Goal: Task Accomplishment & Management: Complete application form

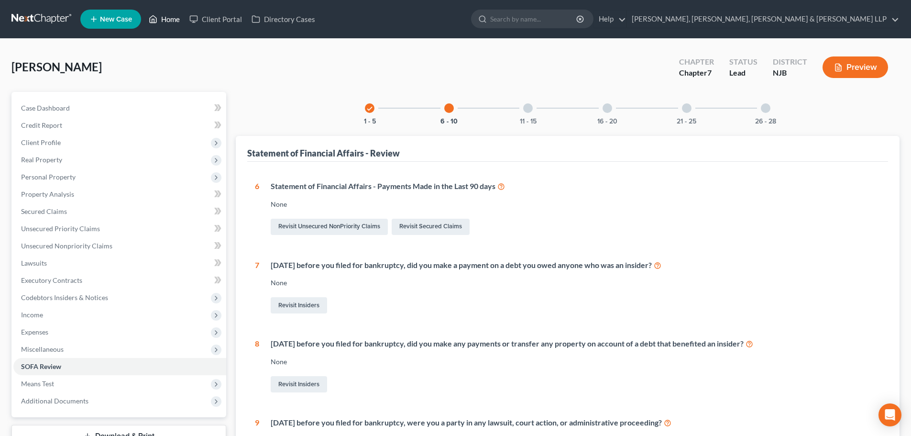
click at [169, 18] on link "Home" at bounding box center [164, 19] width 41 height 17
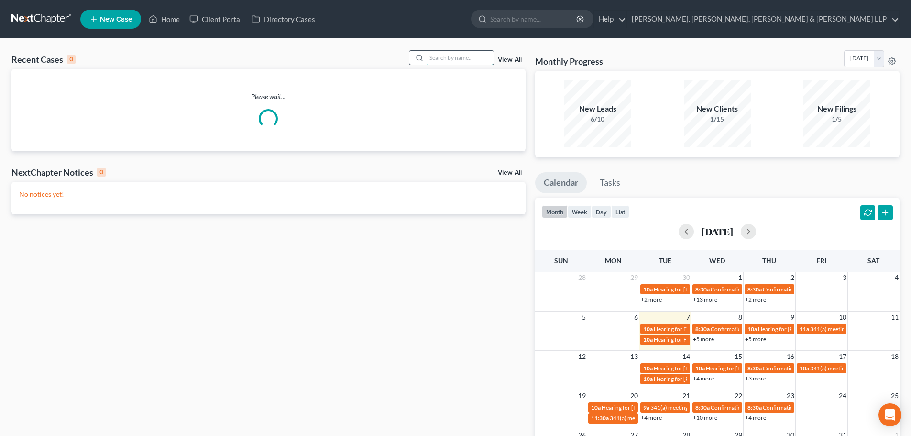
click at [471, 58] on input "search" at bounding box center [460, 58] width 67 height 14
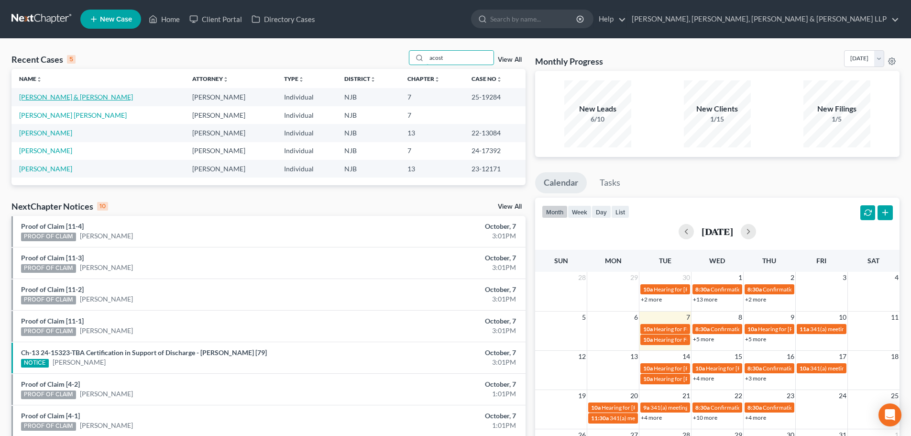
type input "acost"
click at [67, 97] on link "[PERSON_NAME] & [PERSON_NAME]" at bounding box center [76, 97] width 114 height 8
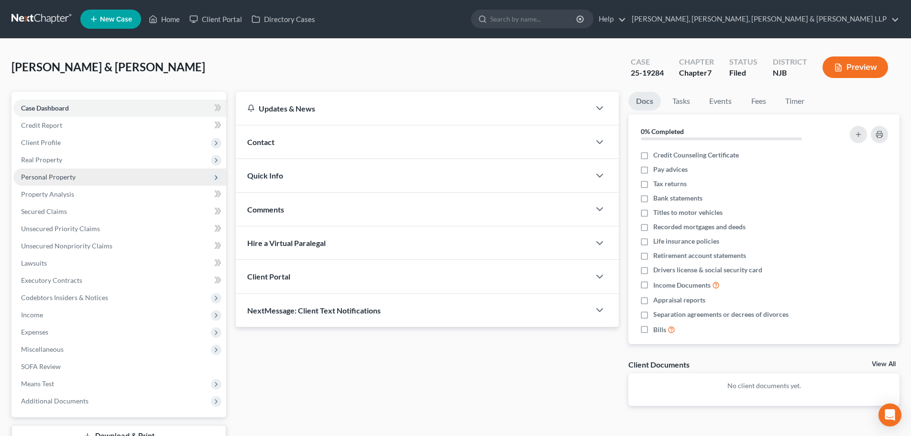
click at [78, 175] on span "Personal Property" at bounding box center [119, 176] width 213 height 17
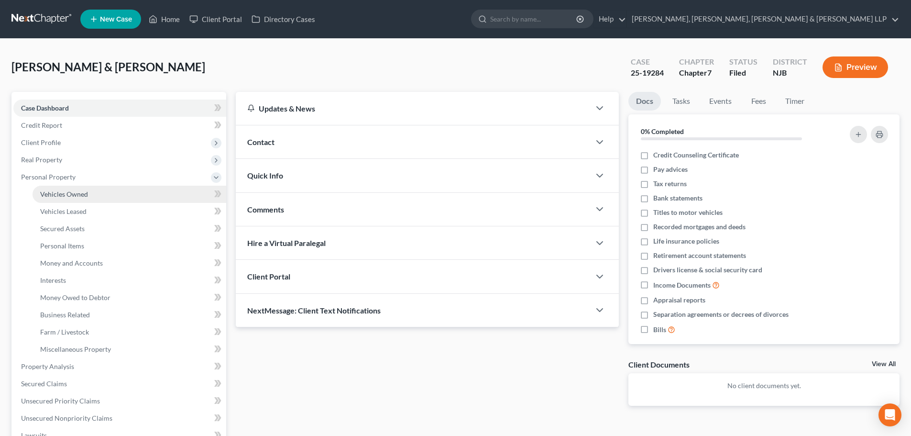
click at [75, 194] on span "Vehicles Owned" at bounding box center [64, 194] width 48 height 8
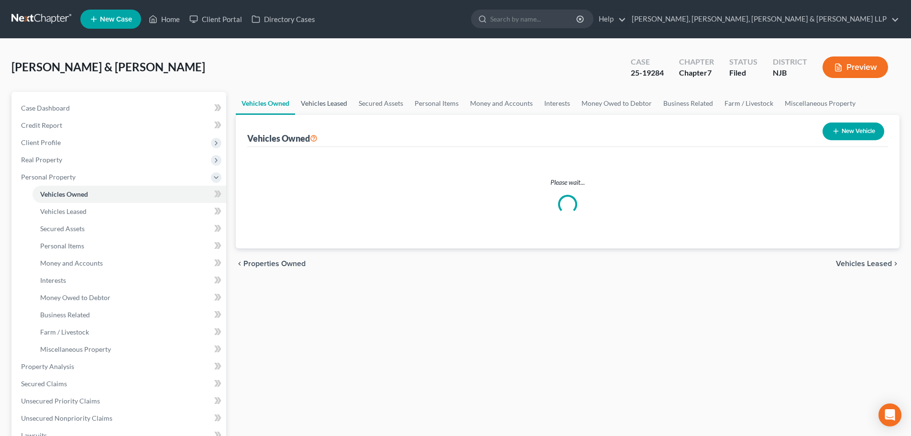
click at [327, 97] on link "Vehicles Leased" at bounding box center [324, 103] width 58 height 23
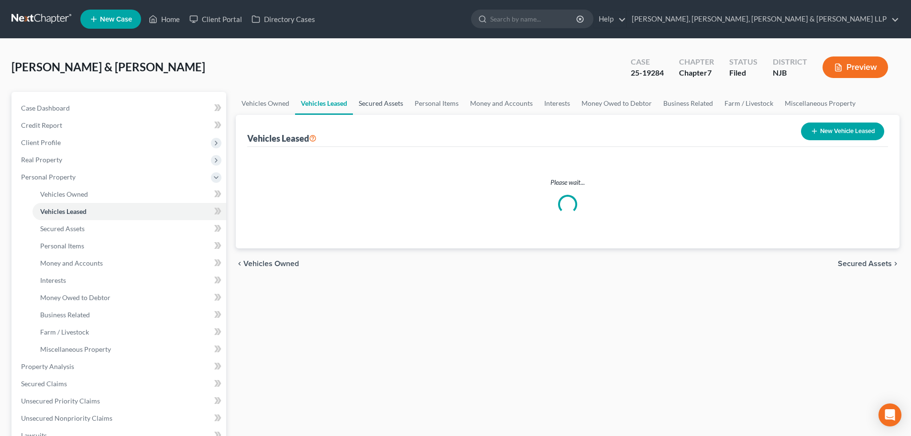
click at [368, 108] on link "Secured Assets" at bounding box center [381, 103] width 56 height 23
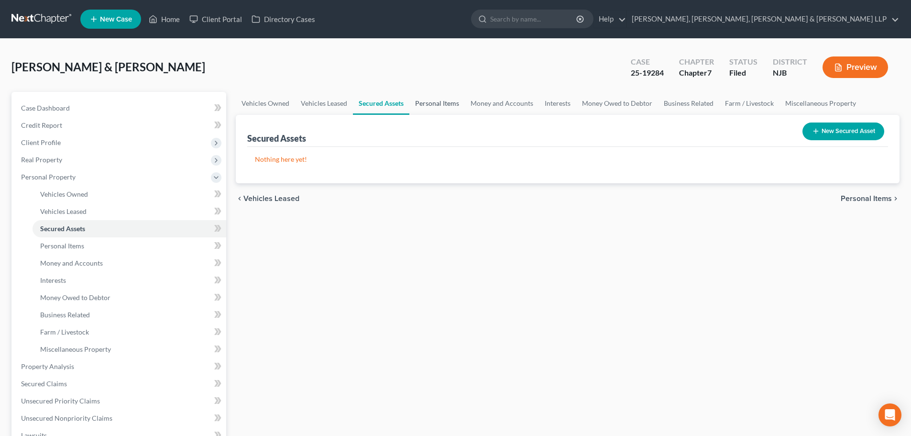
drag, startPoint x: 418, startPoint y: 108, endPoint x: 430, endPoint y: 107, distance: 12.0
click at [419, 108] on link "Personal Items" at bounding box center [437, 103] width 55 height 23
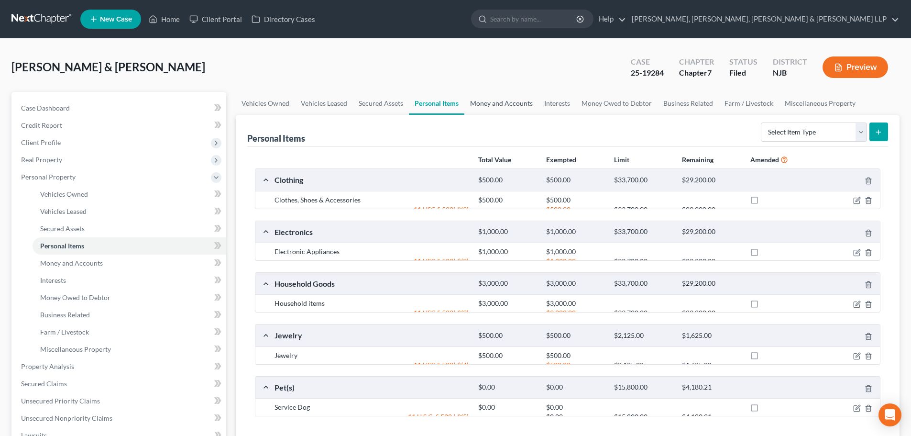
click at [488, 101] on link "Money and Accounts" at bounding box center [502, 103] width 74 height 23
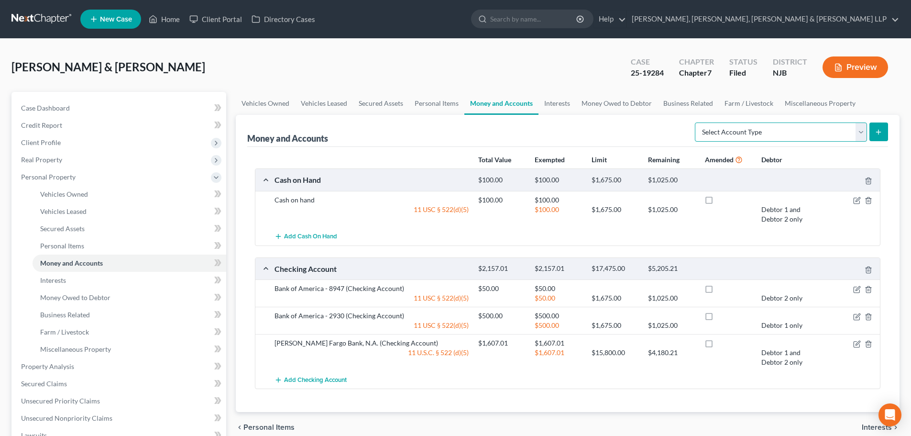
drag, startPoint x: 812, startPoint y: 134, endPoint x: 810, endPoint y: 141, distance: 6.7
click at [812, 134] on select "Select Account Type Brokerage Cash on Hand Certificates of Deposit Checking Acc…" at bounding box center [781, 131] width 172 height 19
select select "checking"
click at [697, 122] on select "Select Account Type Brokerage Cash on Hand Certificates of Deposit Checking Acc…" at bounding box center [781, 131] width 172 height 19
click at [882, 137] on button "submit" at bounding box center [879, 131] width 19 height 19
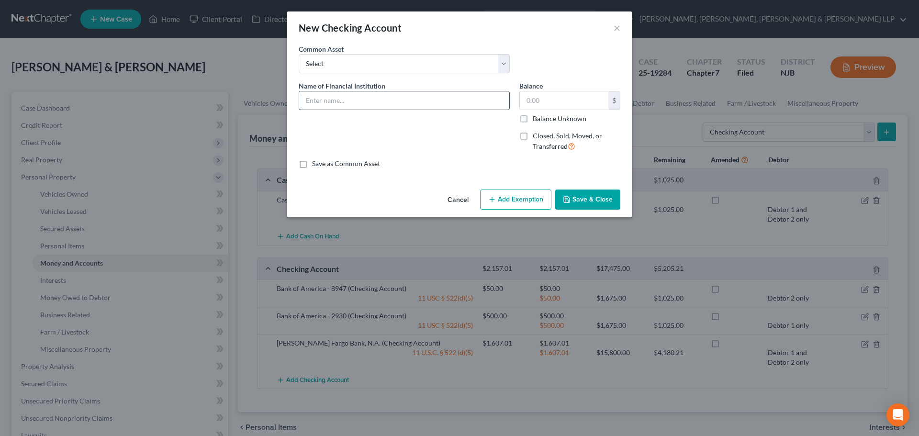
click at [391, 100] on input "text" at bounding box center [404, 100] width 210 height 18
type input "Popular Bank"
click at [550, 100] on input "text" at bounding box center [564, 100] width 89 height 18
type input "500"
click at [530, 196] on button "Add Exemption" at bounding box center [515, 199] width 71 height 20
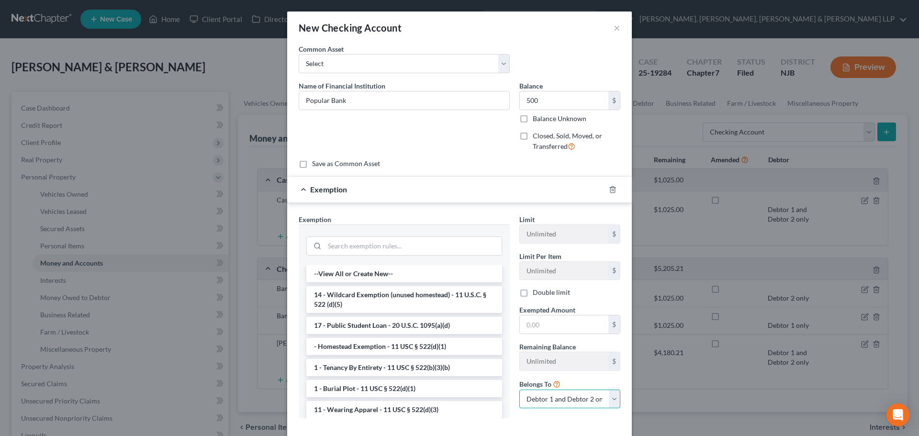
click at [561, 393] on select "Debtor 1 only Debtor 2 only Debtor 1 and Debtor 2 only" at bounding box center [569, 398] width 101 height 19
select select "1"
click at [519, 389] on select "Debtor 1 only Debtor 2 only Debtor 1 and Debtor 2 only" at bounding box center [569, 398] width 101 height 19
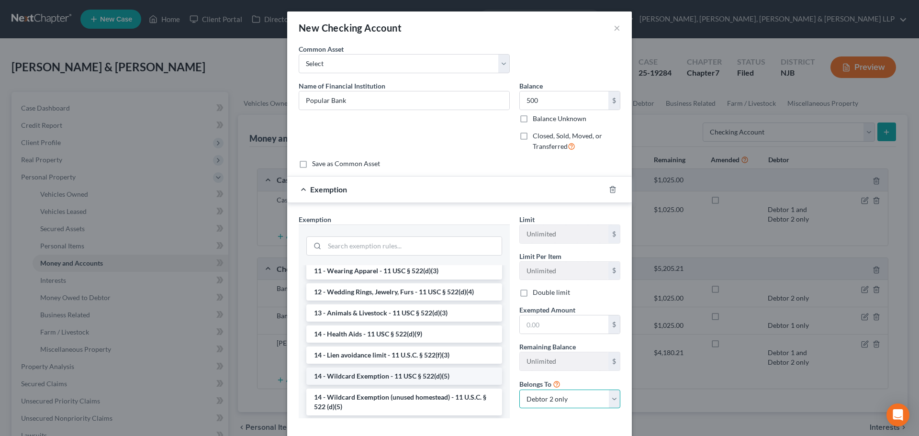
scroll to position [144, 0]
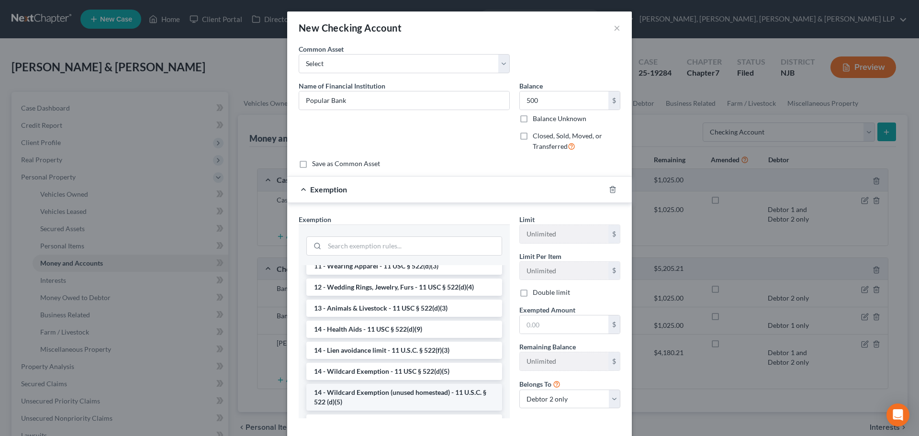
click at [369, 395] on li "14 - Wildcard Exemption (unused homestead) - 11 U.S.C. § 522 (d)(5)" at bounding box center [404, 397] width 196 height 27
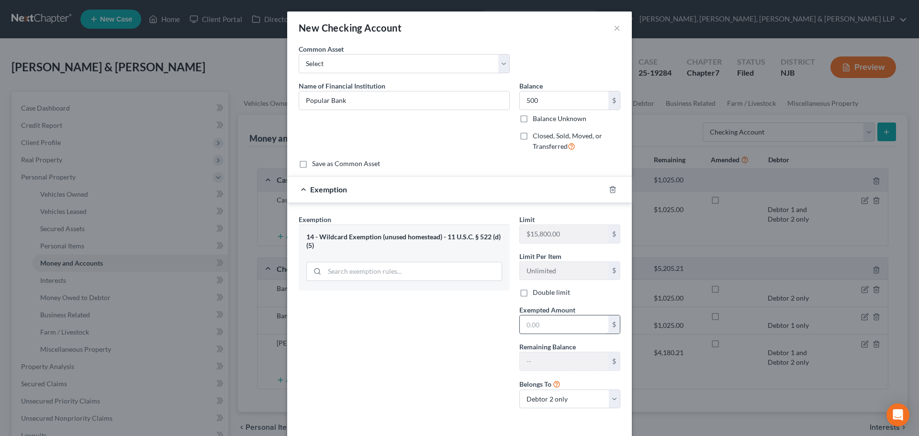
click at [534, 332] on input "text" at bounding box center [564, 324] width 89 height 18
type input "500"
drag, startPoint x: 466, startPoint y: 347, endPoint x: 521, endPoint y: 389, distance: 69.2
click at [465, 349] on div "Exemption Set must be selected for CA. Exemption * 14 - Wildcard Exemption (unu…" at bounding box center [404, 315] width 221 height 202
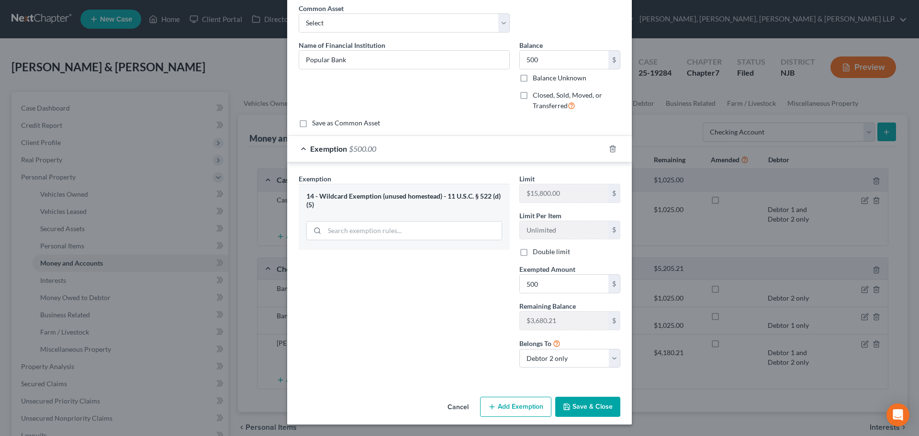
click at [579, 403] on button "Save & Close" at bounding box center [587, 407] width 65 height 20
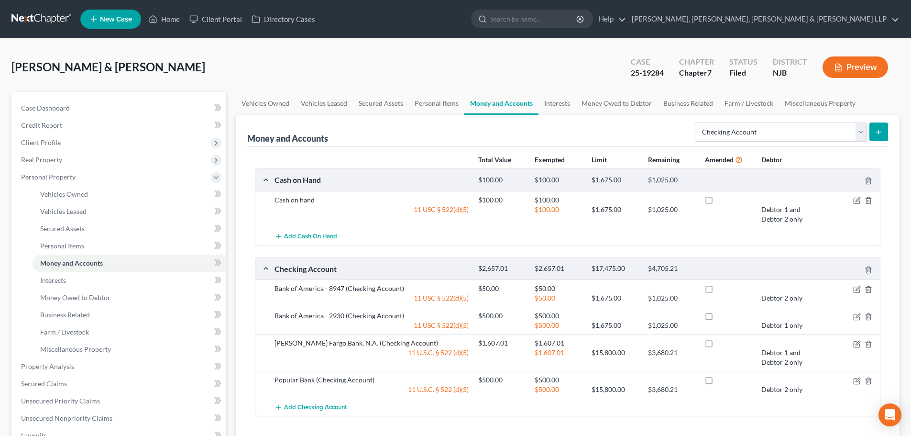
click at [877, 132] on icon "submit" at bounding box center [879, 132] width 8 height 8
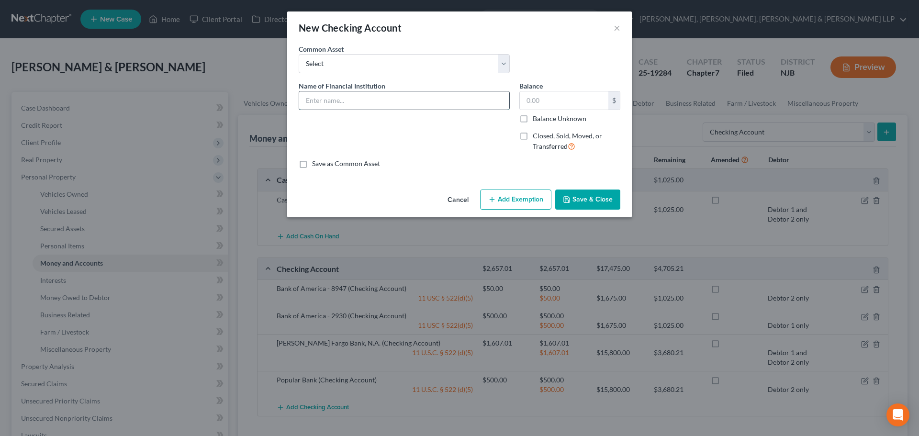
click at [365, 104] on input "text" at bounding box center [404, 100] width 210 height 18
type input "Banco Popular"
click at [546, 99] on input "text" at bounding box center [564, 100] width 89 height 18
type input "1,278"
click at [539, 196] on button "Add Exemption" at bounding box center [515, 199] width 71 height 20
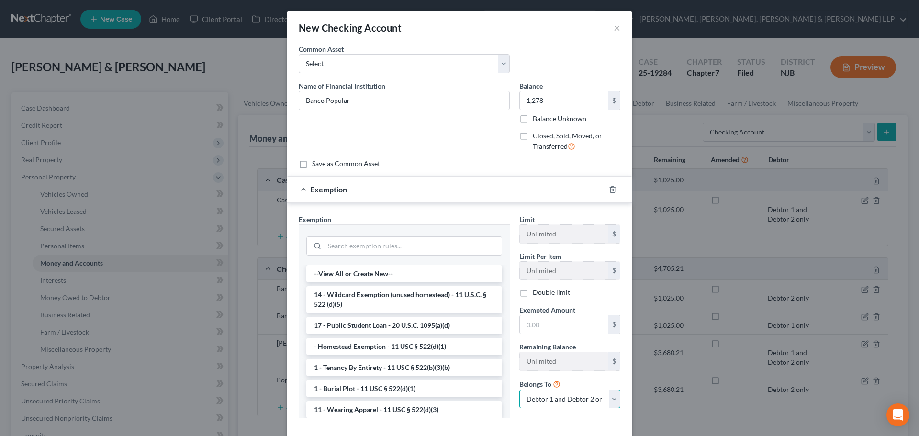
drag, startPoint x: 570, startPoint y: 395, endPoint x: 570, endPoint y: 390, distance: 4.8
click at [570, 395] on select "Debtor 1 only Debtor 2 only Debtor 1 and Debtor 2 only" at bounding box center [569, 398] width 101 height 19
select select "0"
click at [519, 389] on select "Debtor 1 only Debtor 2 only Debtor 1 and Debtor 2 only" at bounding box center [569, 398] width 101 height 19
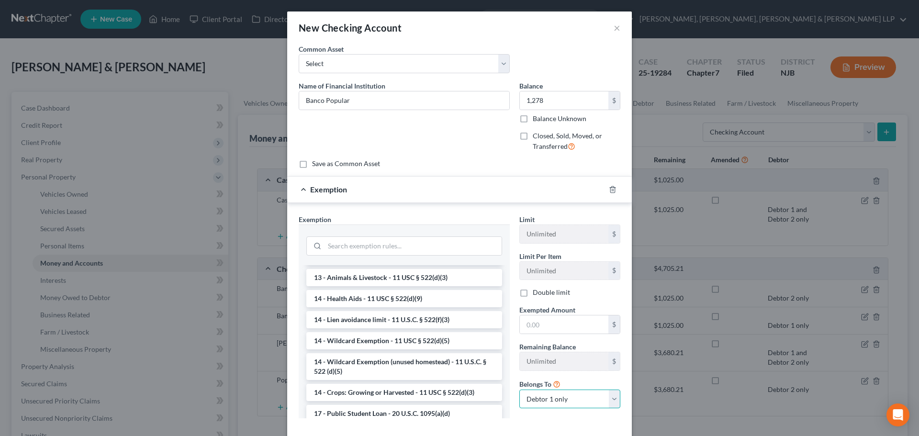
scroll to position [191, 0]
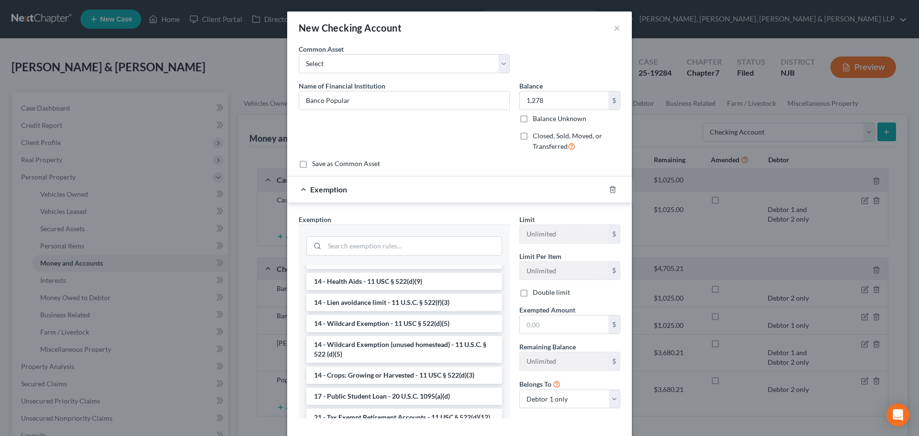
click at [421, 351] on li "14 - Wildcard Exemption (unused homestead) - 11 U.S.C. § 522 (d)(5)" at bounding box center [404, 349] width 196 height 27
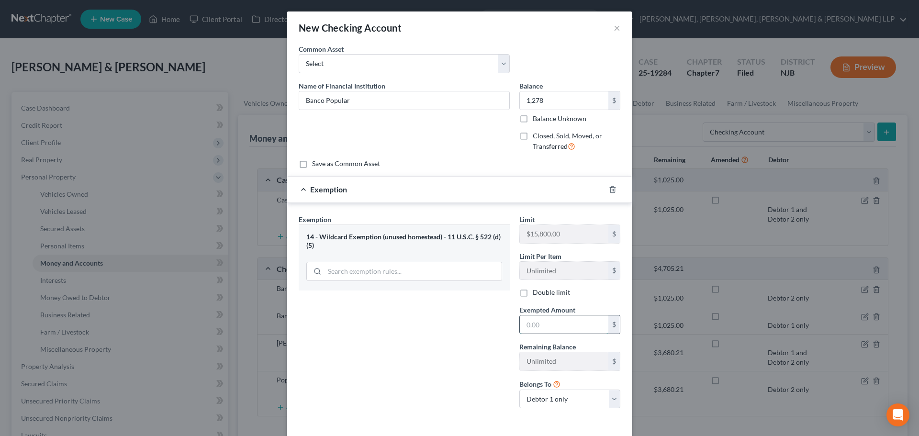
click at [534, 329] on input "text" at bounding box center [564, 324] width 89 height 18
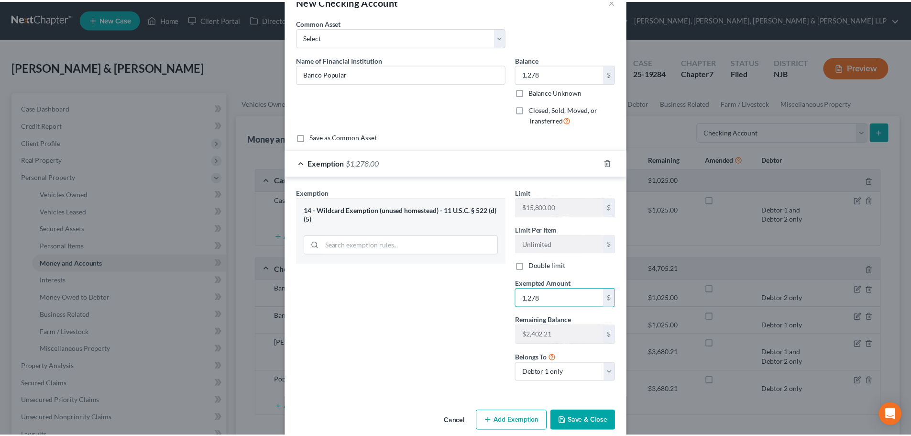
scroll to position [41, 0]
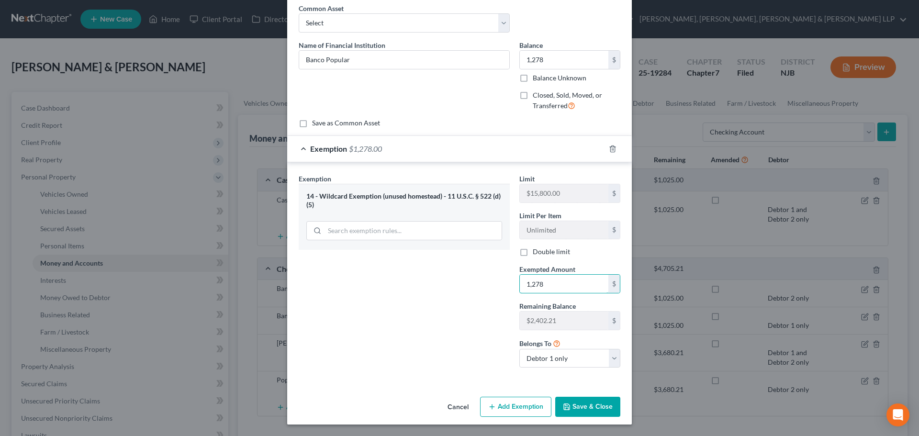
type input "1,278"
click at [609, 409] on button "Save & Close" at bounding box center [587, 407] width 65 height 20
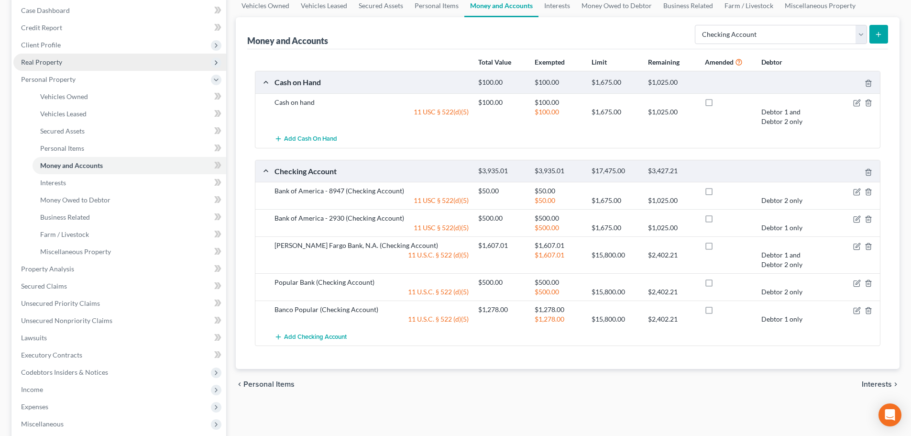
scroll to position [0, 0]
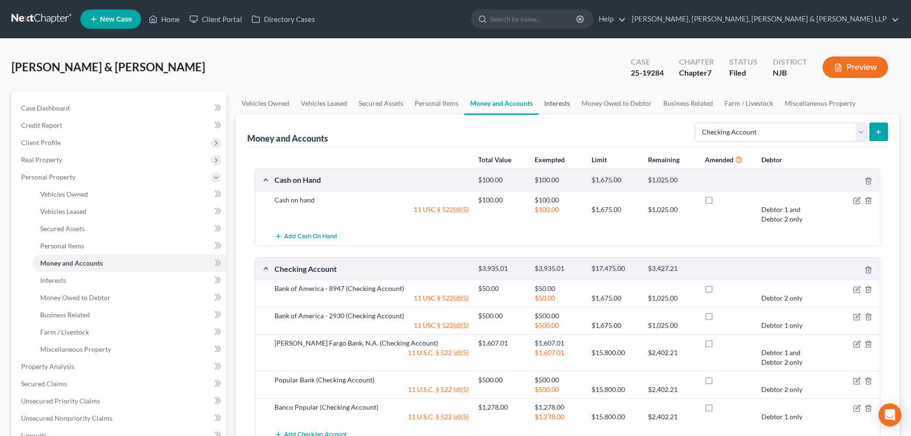
click at [569, 95] on link "Interests" at bounding box center [557, 103] width 37 height 23
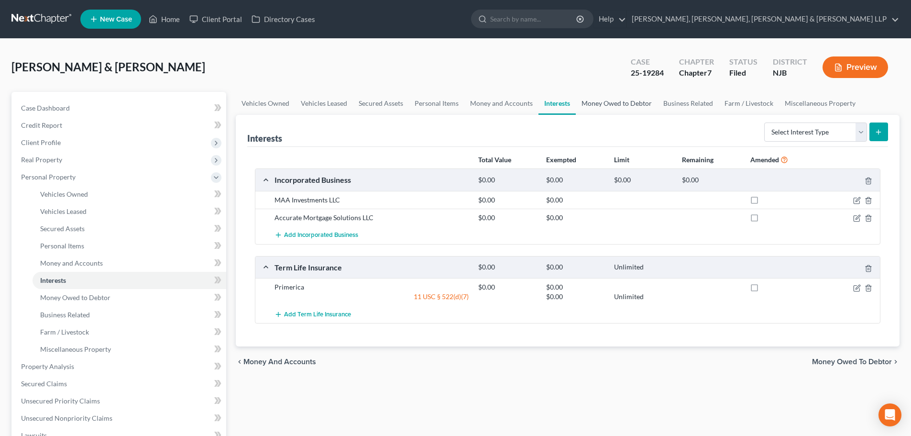
click at [581, 99] on link "Money Owed to Debtor" at bounding box center [617, 103] width 82 height 23
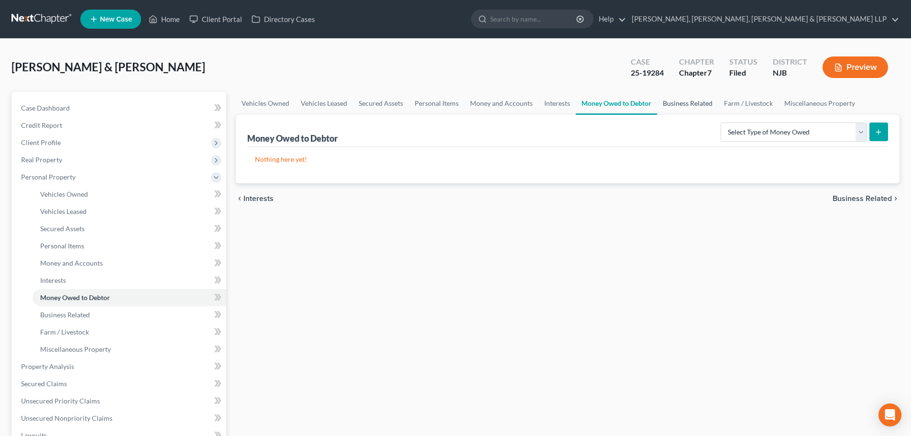
click at [672, 103] on link "Business Related" at bounding box center [687, 103] width 61 height 23
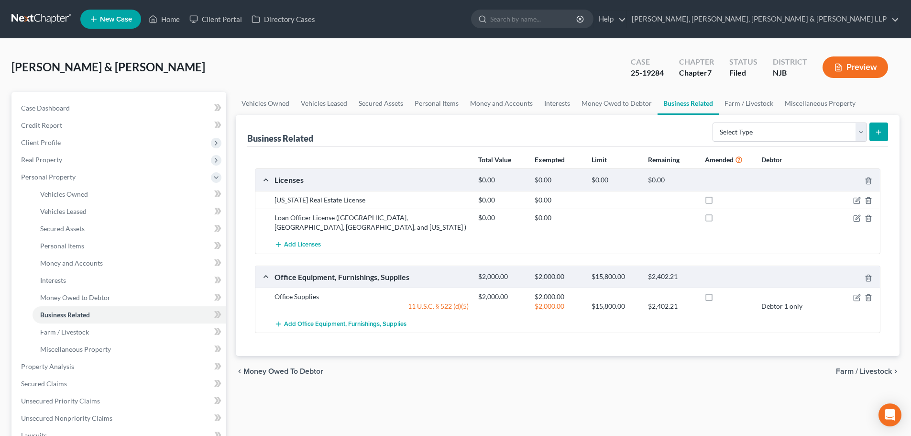
click at [811, 243] on div "Add Licenses" at bounding box center [575, 245] width 611 height 18
click at [561, 101] on link "Interests" at bounding box center [557, 103] width 37 height 23
